Goal: Check status: Check status

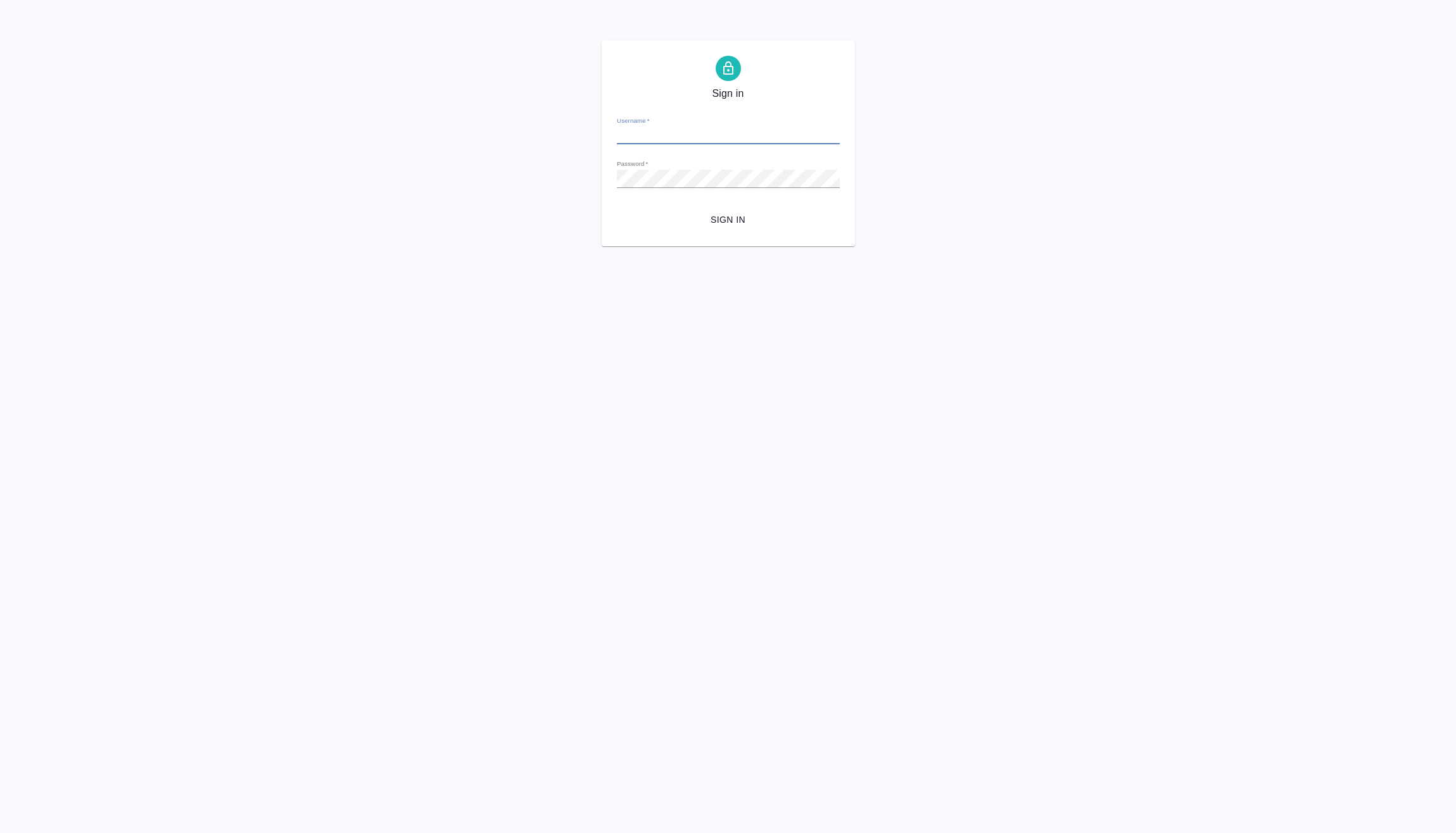
type input "e.vasilev@awatera.com"
click at [733, 216] on span "Sign in" at bounding box center [728, 219] width 203 height 16
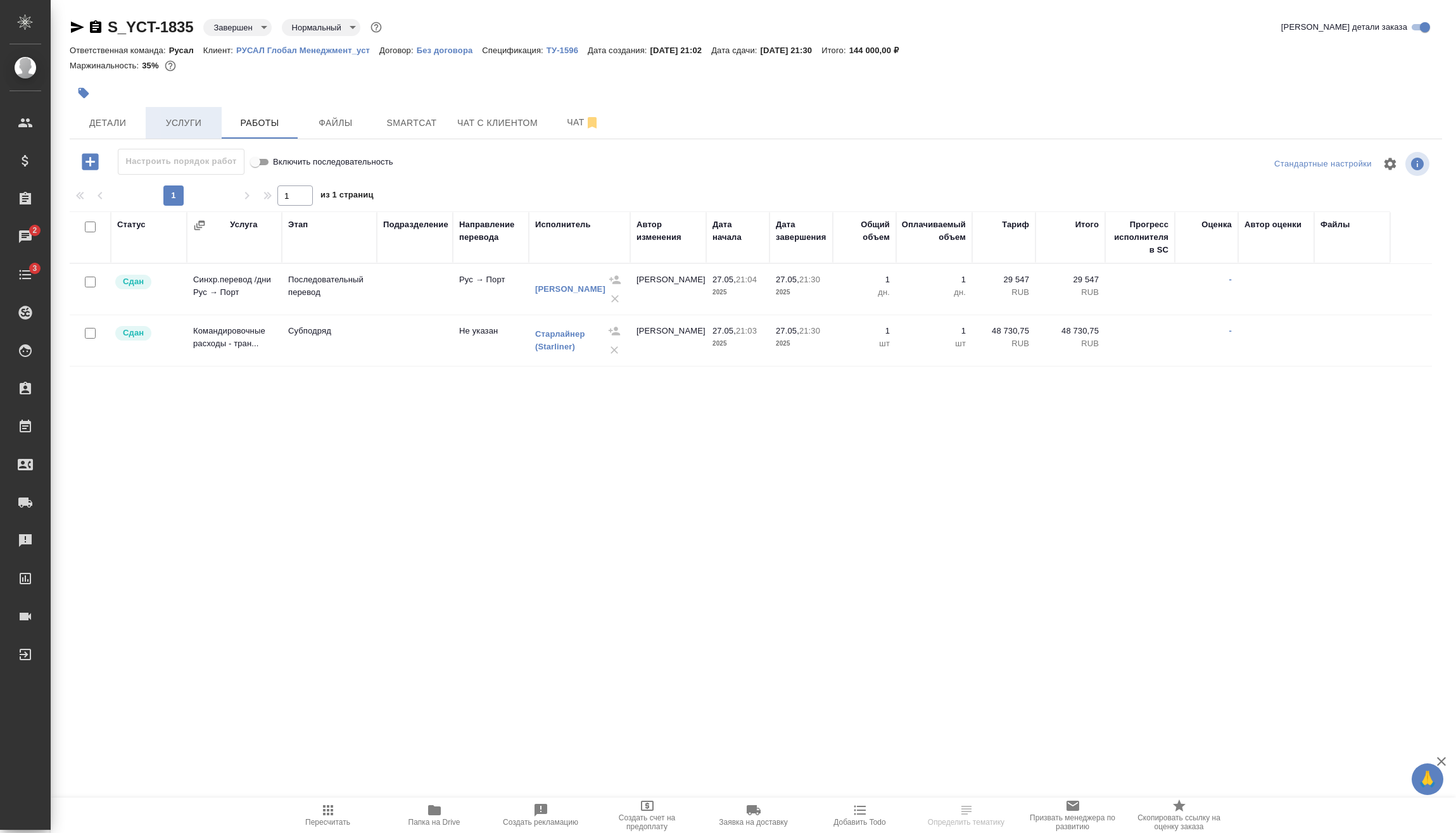
click at [198, 116] on span "Услуги" at bounding box center [183, 122] width 61 height 16
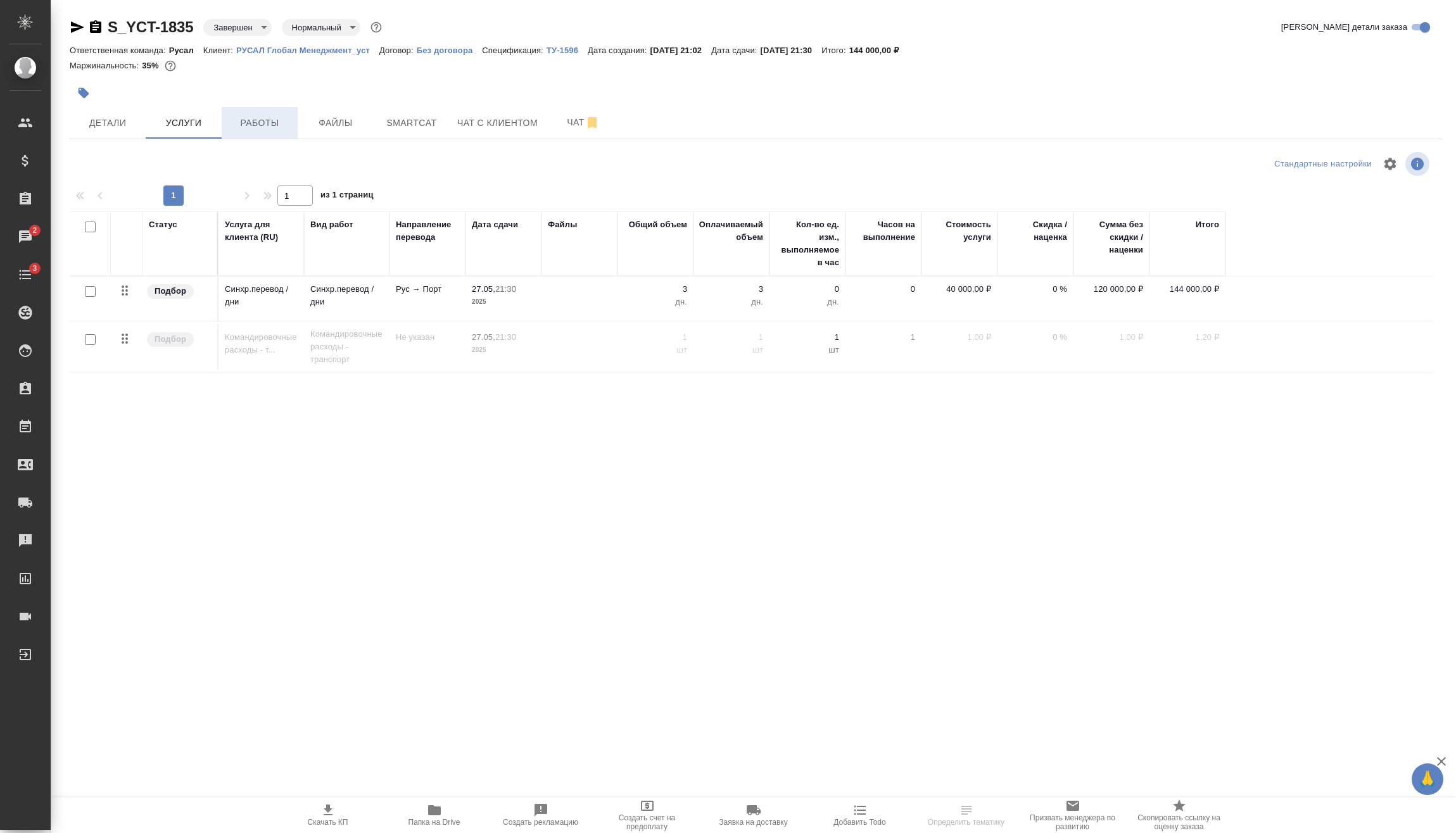
click at [271, 123] on span "Работы" at bounding box center [259, 122] width 61 height 16
